Goal: Find specific page/section: Find specific page/section

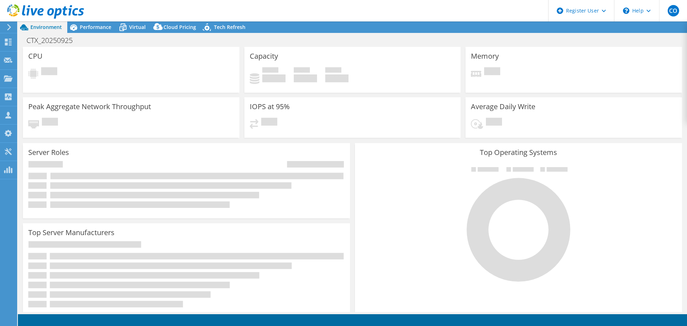
select select "USD"
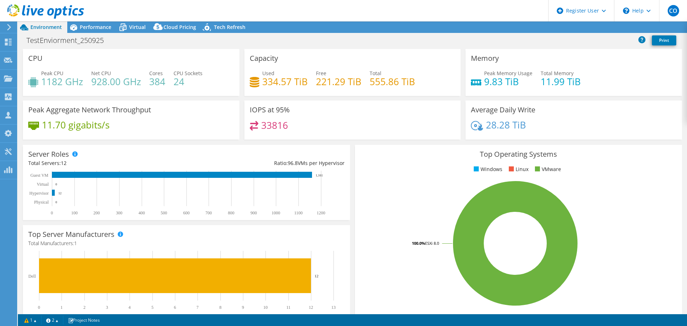
select select "USD"
click at [570, 170] on ul "Windows Linux VMware" at bounding box center [518, 169] width 316 height 8
